Goal: Information Seeking & Learning: Learn about a topic

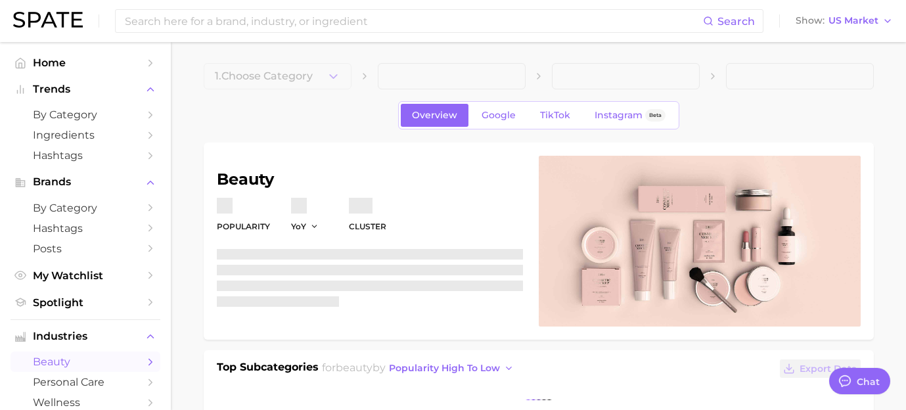
type textarea "x"
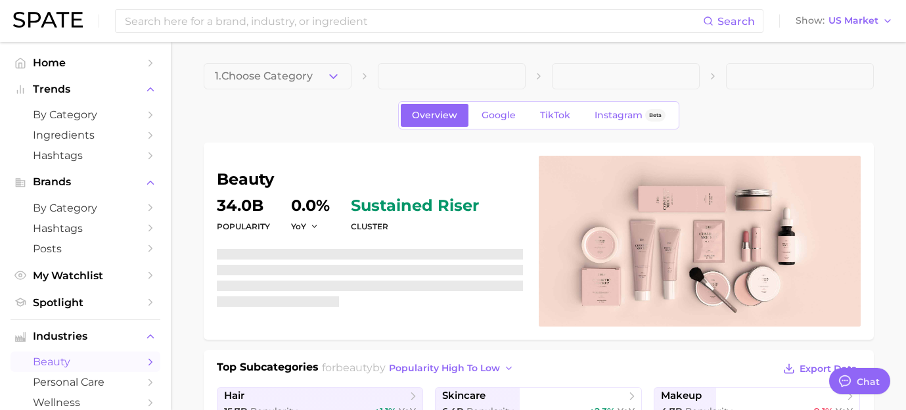
scroll to position [9172, 0]
click at [311, 26] on input at bounding box center [412, 21] width 579 height 22
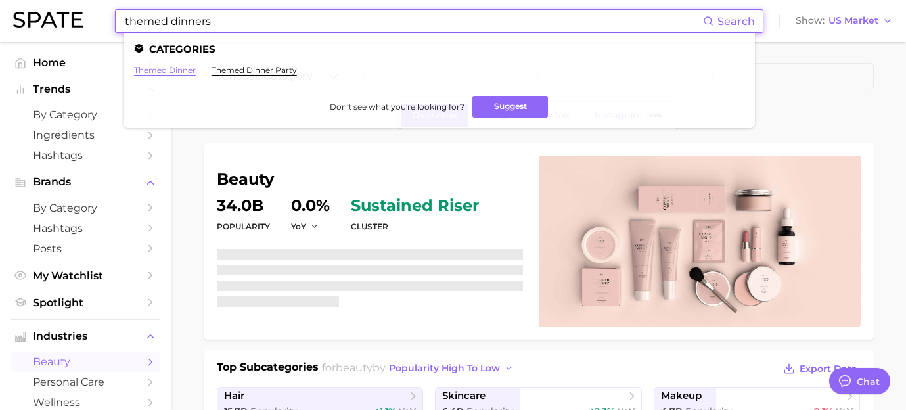
type input "themed dinners"
click at [172, 67] on link "themed dinner" at bounding box center [165, 70] width 62 height 10
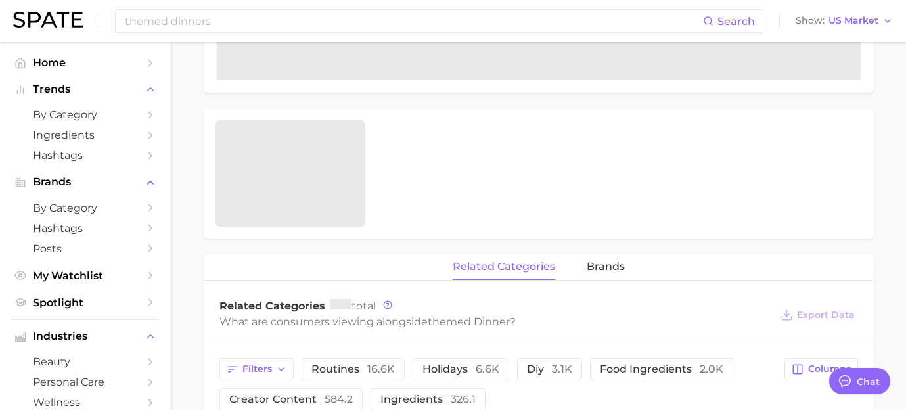
type textarea "x"
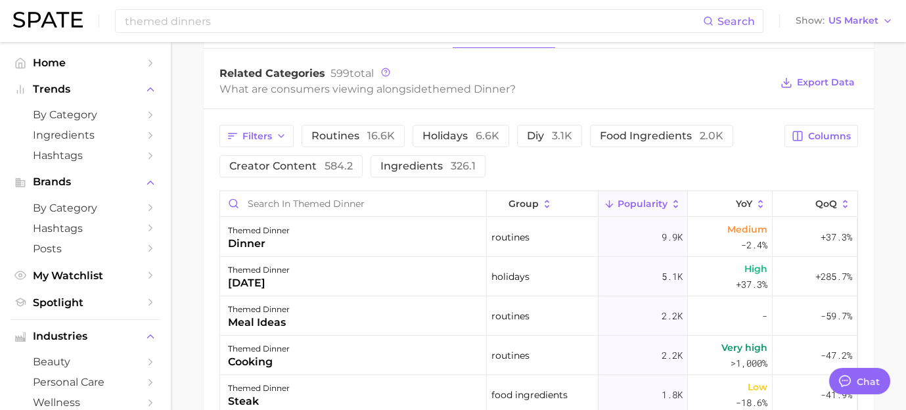
scroll to position [629, 0]
click at [416, 169] on span "ingredients 326.1" at bounding box center [427, 167] width 95 height 11
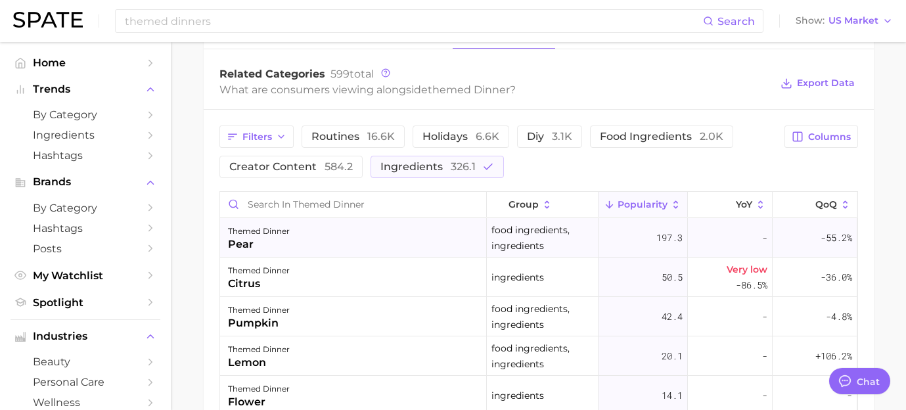
click at [378, 225] on div "themed dinner pear" at bounding box center [353, 237] width 267 height 39
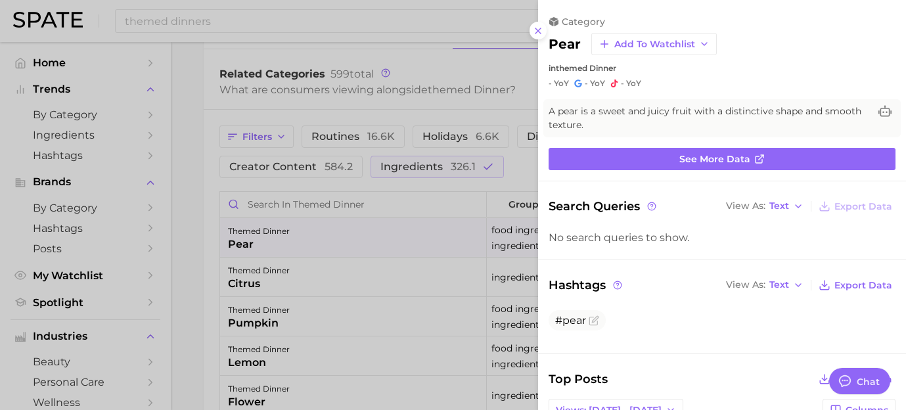
scroll to position [0, 0]
click at [396, 226] on div at bounding box center [453, 205] width 906 height 410
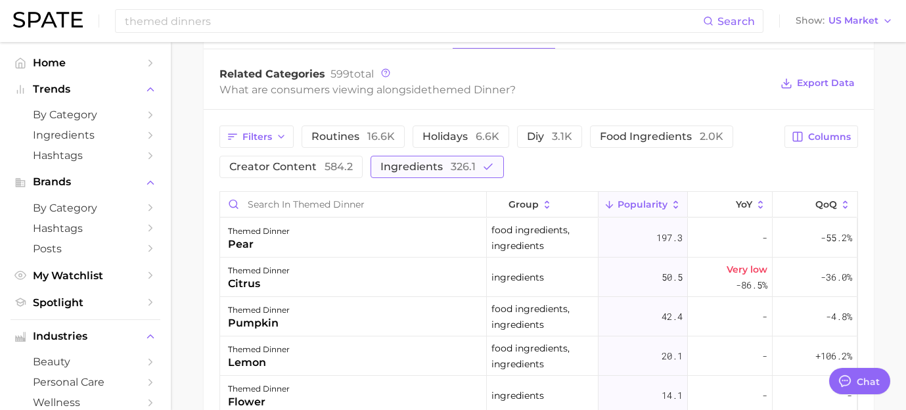
click at [451, 168] on span "326.1" at bounding box center [463, 166] width 25 height 12
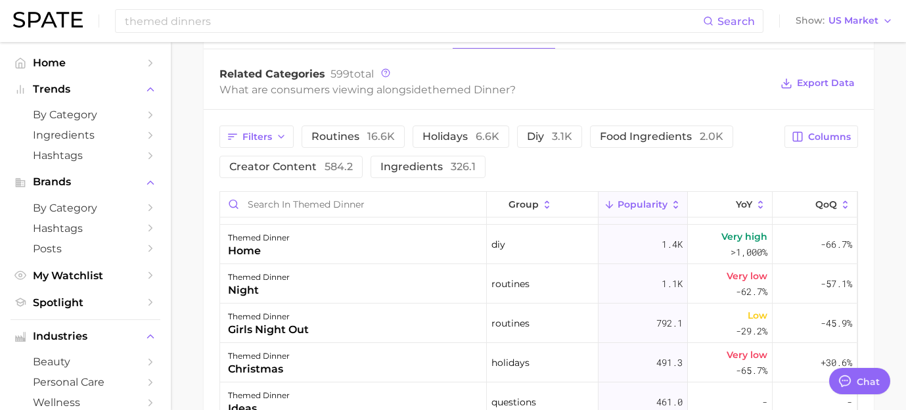
scroll to position [256, 0]
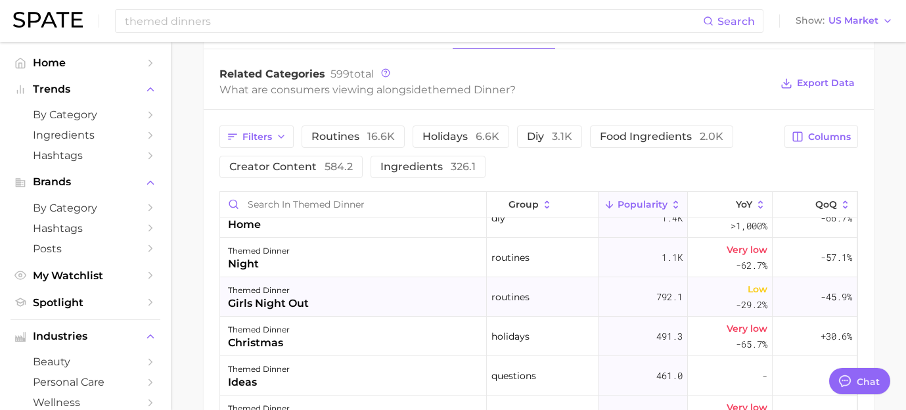
click at [413, 287] on div "themed dinner girls night out" at bounding box center [353, 296] width 267 height 39
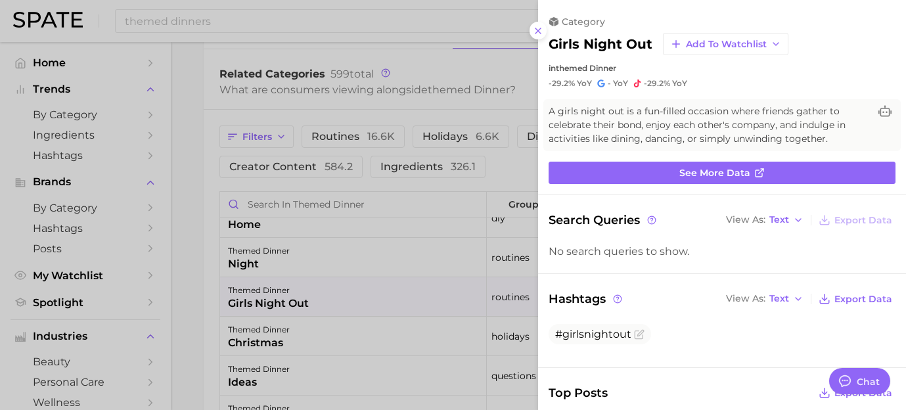
scroll to position [0, 0]
click at [416, 287] on div at bounding box center [453, 205] width 906 height 410
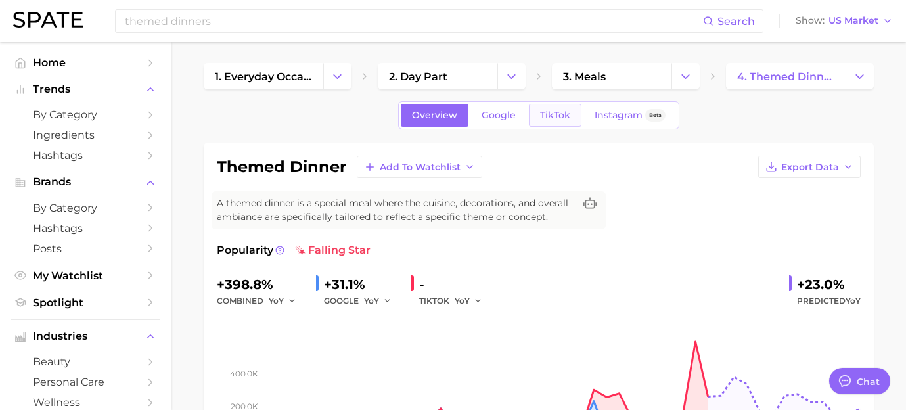
click at [549, 122] on link "TikTok" at bounding box center [555, 115] width 53 height 23
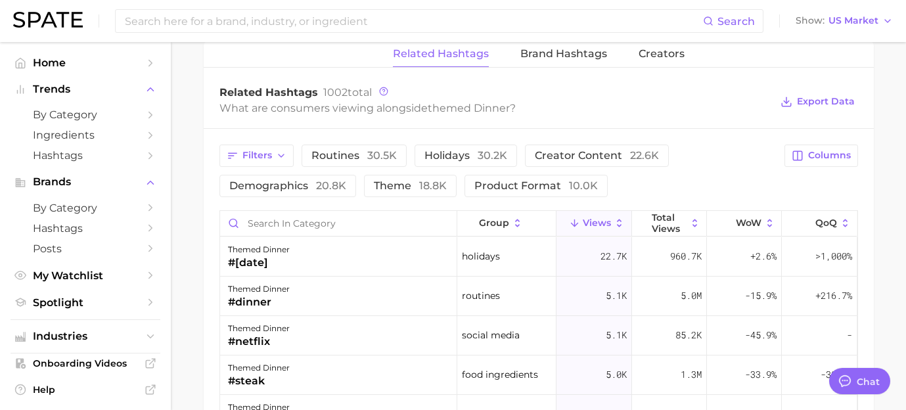
scroll to position [1012, 0]
